Goal: Navigation & Orientation: Find specific page/section

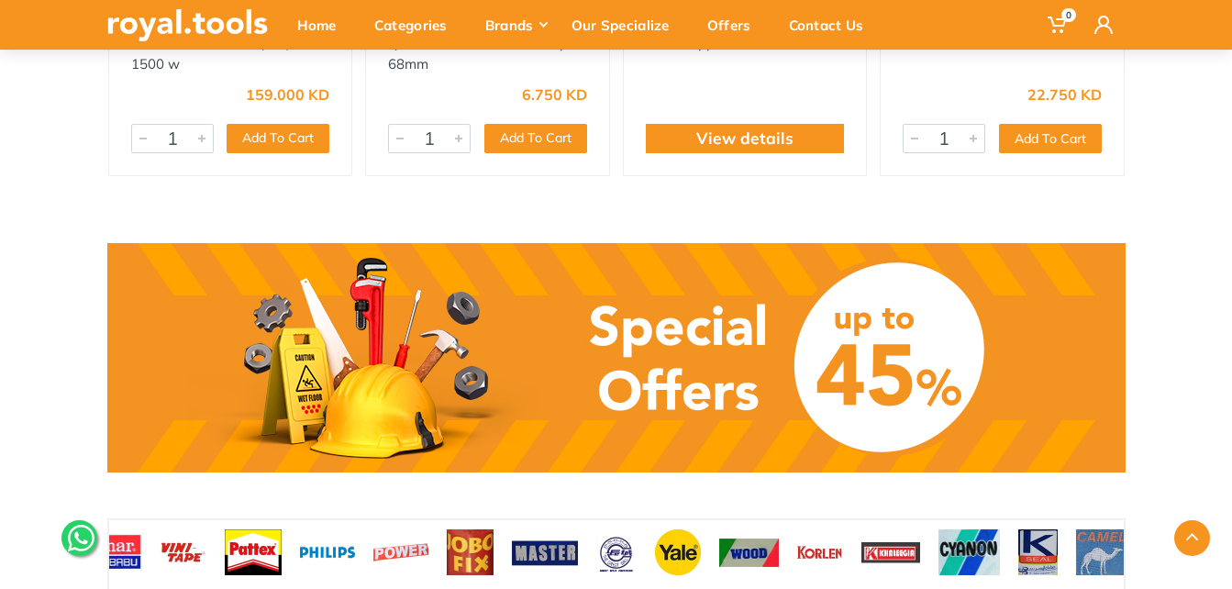
scroll to position [1375, 0]
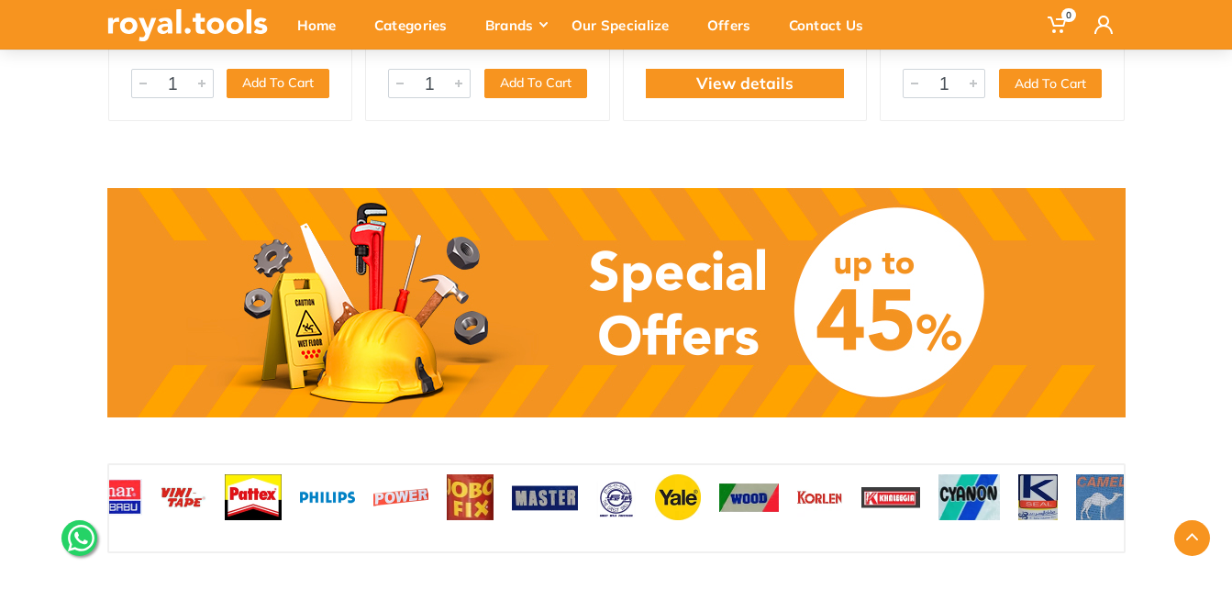
click at [738, 311] on link at bounding box center [616, 302] width 1018 height 229
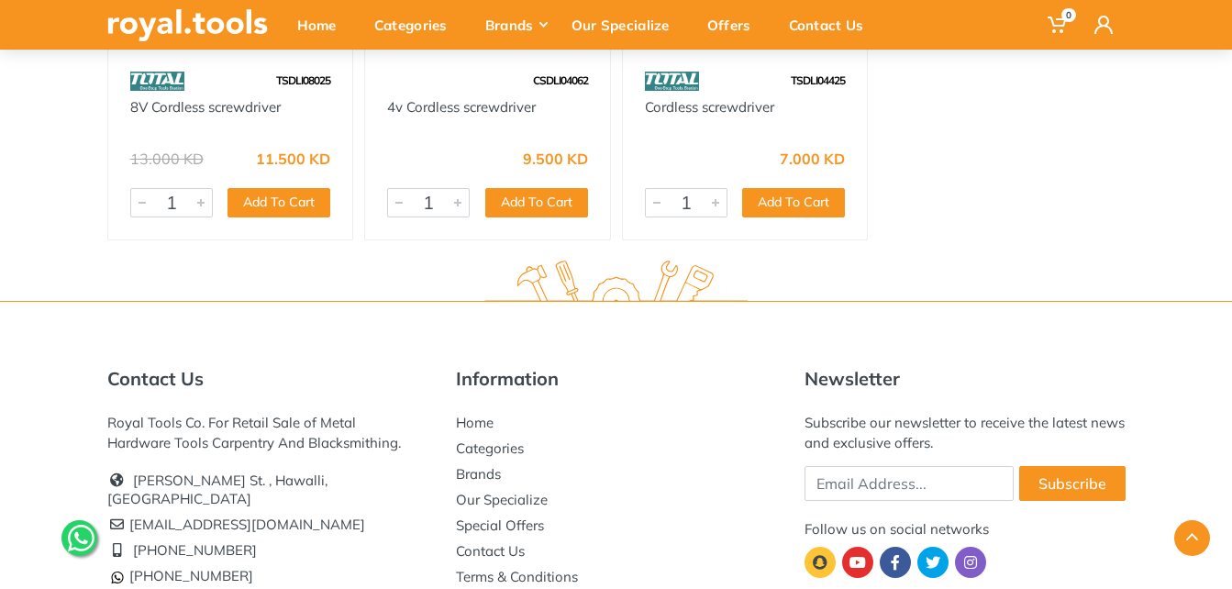
scroll to position [3485, 0]
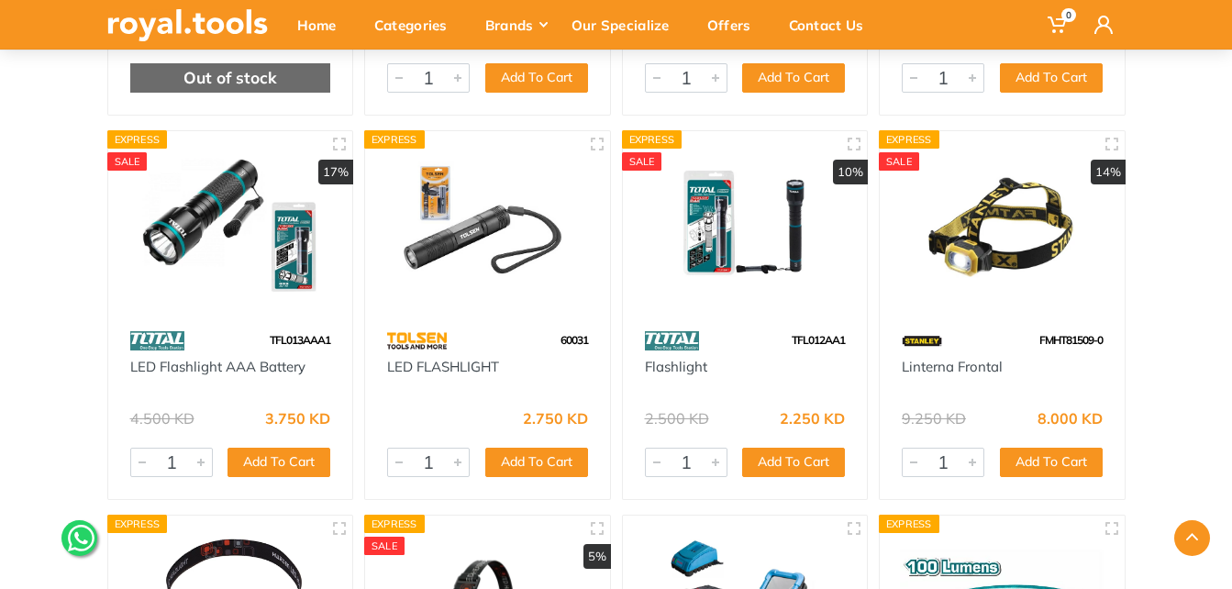
scroll to position [367, 0]
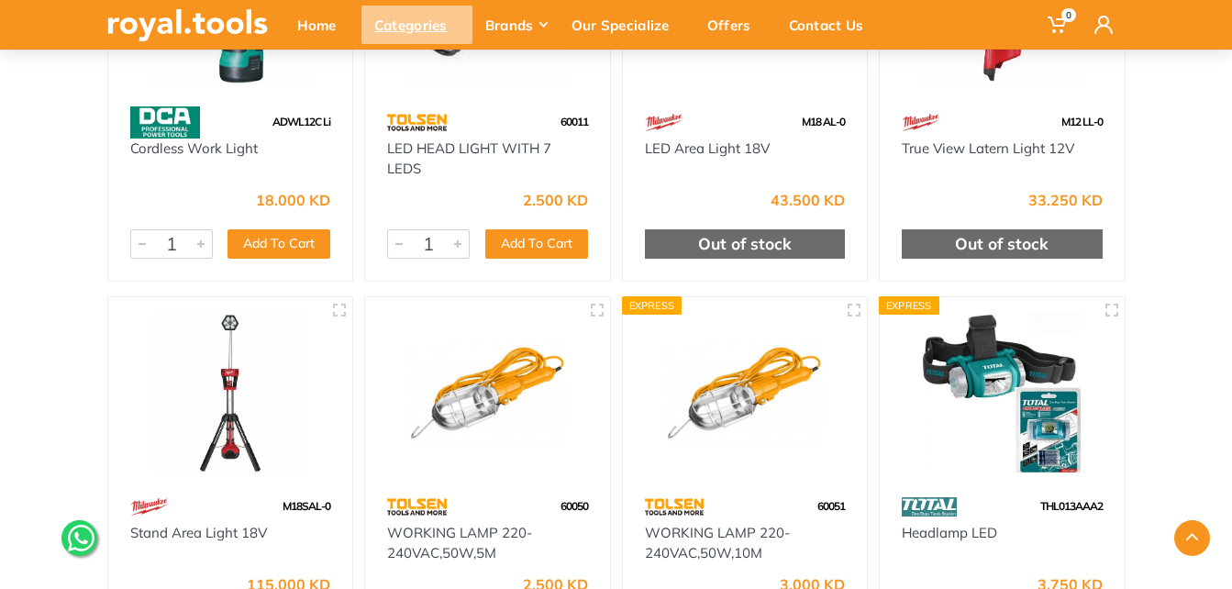
click at [400, 20] on div "Categories" at bounding box center [416, 25] width 111 height 39
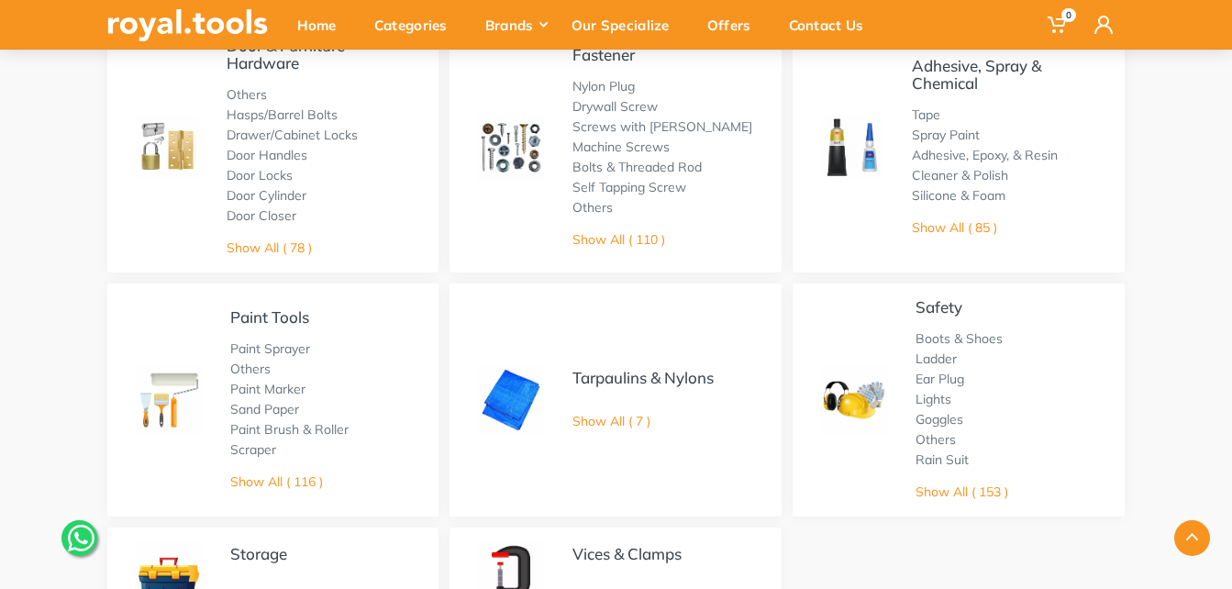
scroll to position [1009, 0]
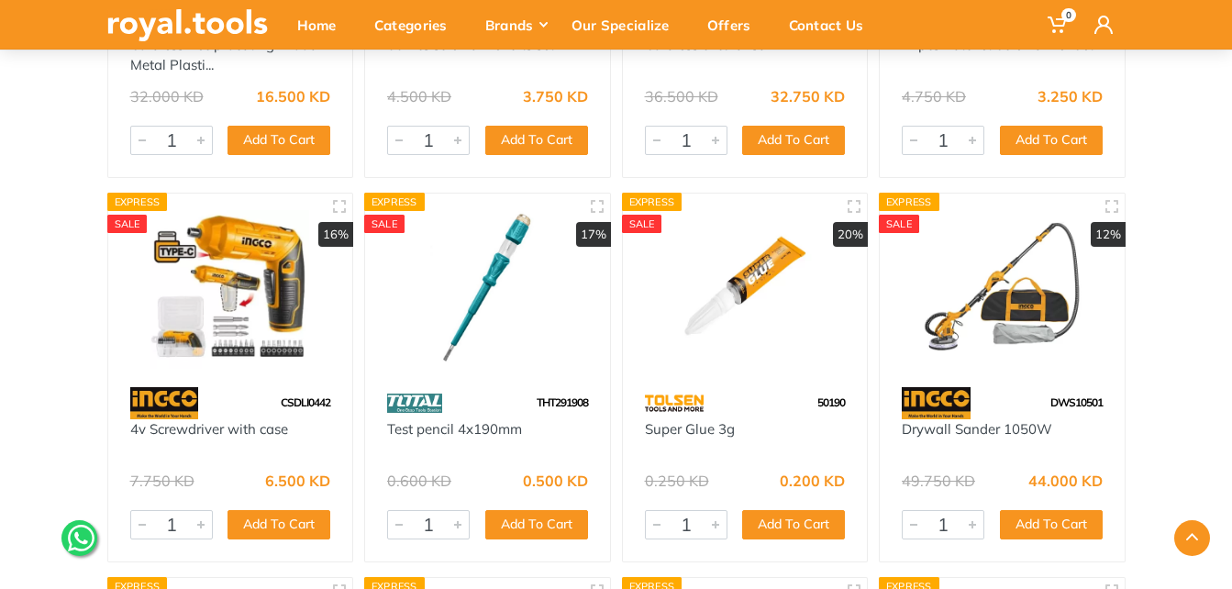
scroll to position [2109, 0]
